Goal: Navigation & Orientation: Find specific page/section

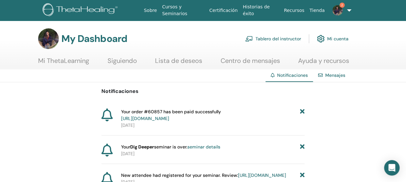
click at [209, 114] on span "Your order #60857 has been paid successfully [URL][DOMAIN_NAME]" at bounding box center [171, 115] width 100 height 14
click at [169, 117] on link "https://member.thetahealing.com/member/account/subscriptions/purchases" at bounding box center [145, 119] width 48 height 6
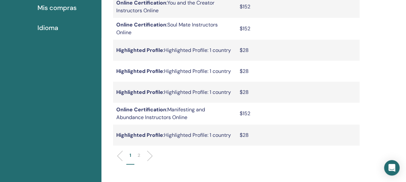
scroll to position [208, 0]
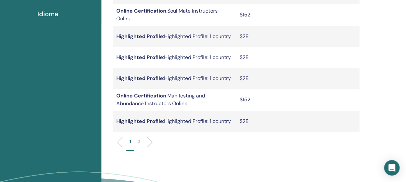
click at [136, 142] on li "2" at bounding box center [138, 144] width 9 height 13
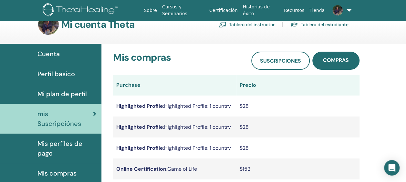
scroll to position [0, 0]
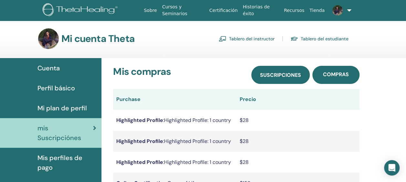
click at [284, 77] on span "Suscripciones" at bounding box center [280, 75] width 41 height 7
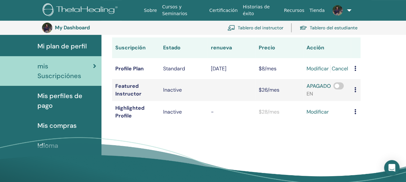
scroll to position [79, 0]
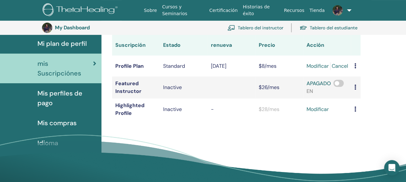
click at [340, 84] on span at bounding box center [338, 83] width 10 height 7
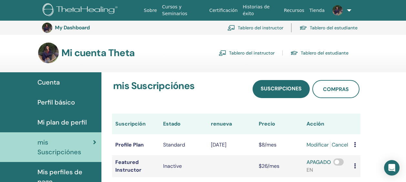
scroll to position [79, 0]
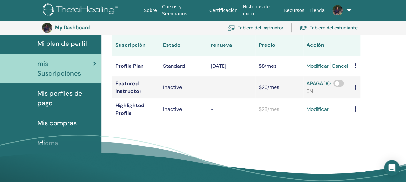
click at [342, 64] on link "Cancel" at bounding box center [339, 66] width 16 height 8
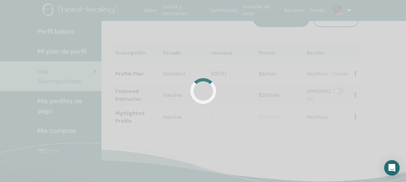
scroll to position [16, 0]
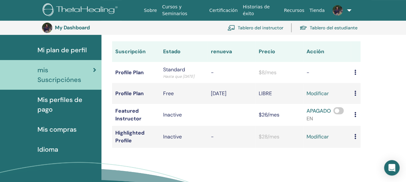
scroll to position [95, 0]
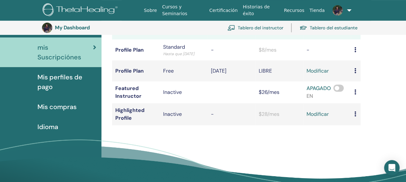
click at [44, 47] on span "mis Suscripciónes" at bounding box center [65, 52] width 56 height 19
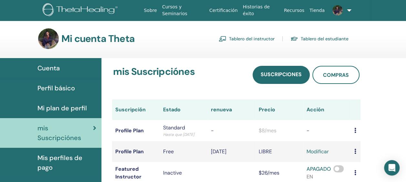
click at [252, 41] on link "Tablero del instructor" at bounding box center [247, 39] width 56 height 10
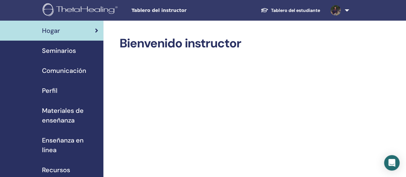
scroll to position [65, 0]
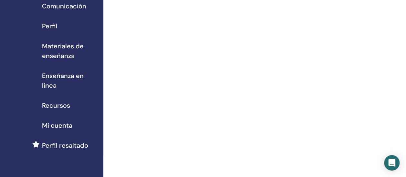
click at [65, 103] on span "Recursos" at bounding box center [56, 106] width 28 height 10
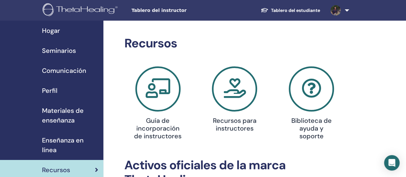
click at [337, 13] on img at bounding box center [335, 10] width 10 height 10
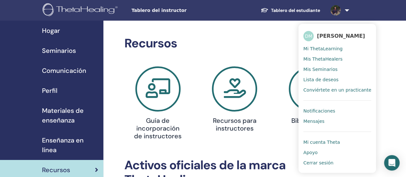
click at [327, 72] on span "Mis Seminarios" at bounding box center [320, 69] width 34 height 6
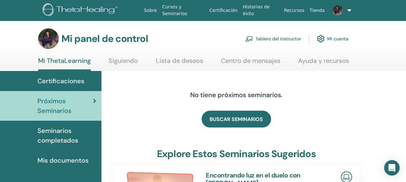
click at [51, 61] on link "Mi ThetaLearning" at bounding box center [64, 64] width 53 height 14
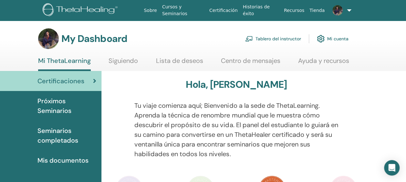
click at [67, 161] on span "Mis documentos" at bounding box center [62, 161] width 51 height 10
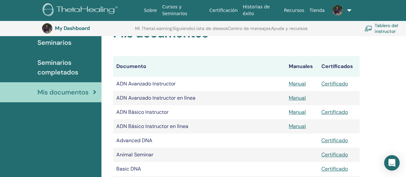
scroll to position [48, 0]
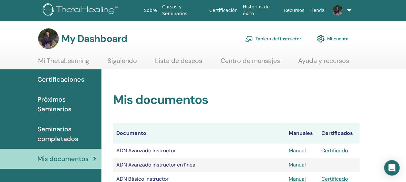
click at [286, 35] on link "Tablero del instructor" at bounding box center [273, 39] width 56 height 14
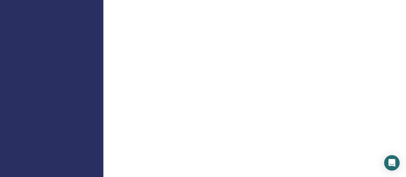
scroll to position [549, 0]
